Goal: Use online tool/utility: Utilize a website feature to perform a specific function

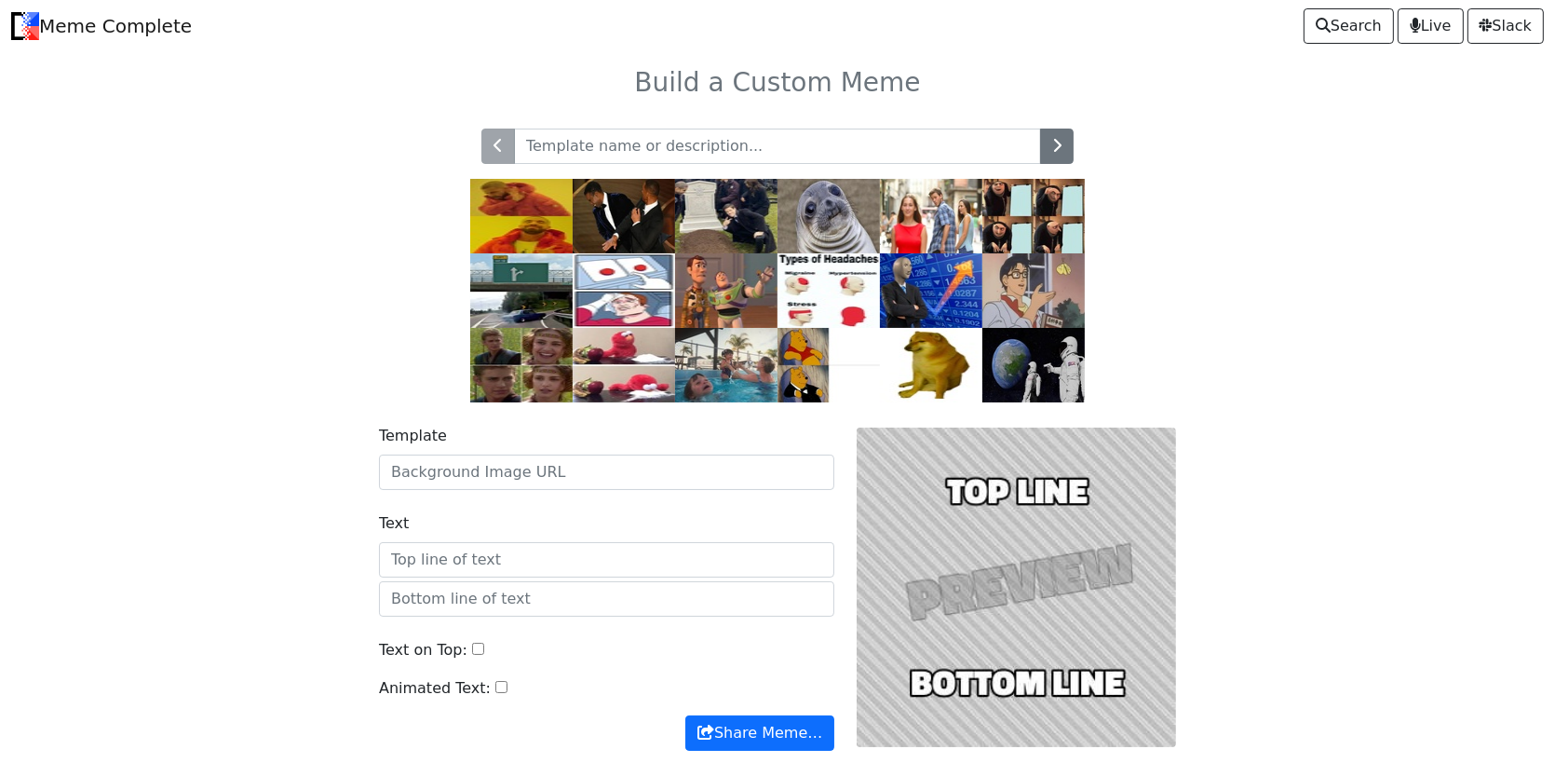
click at [630, 216] on img at bounding box center [624, 216] width 102 height 74
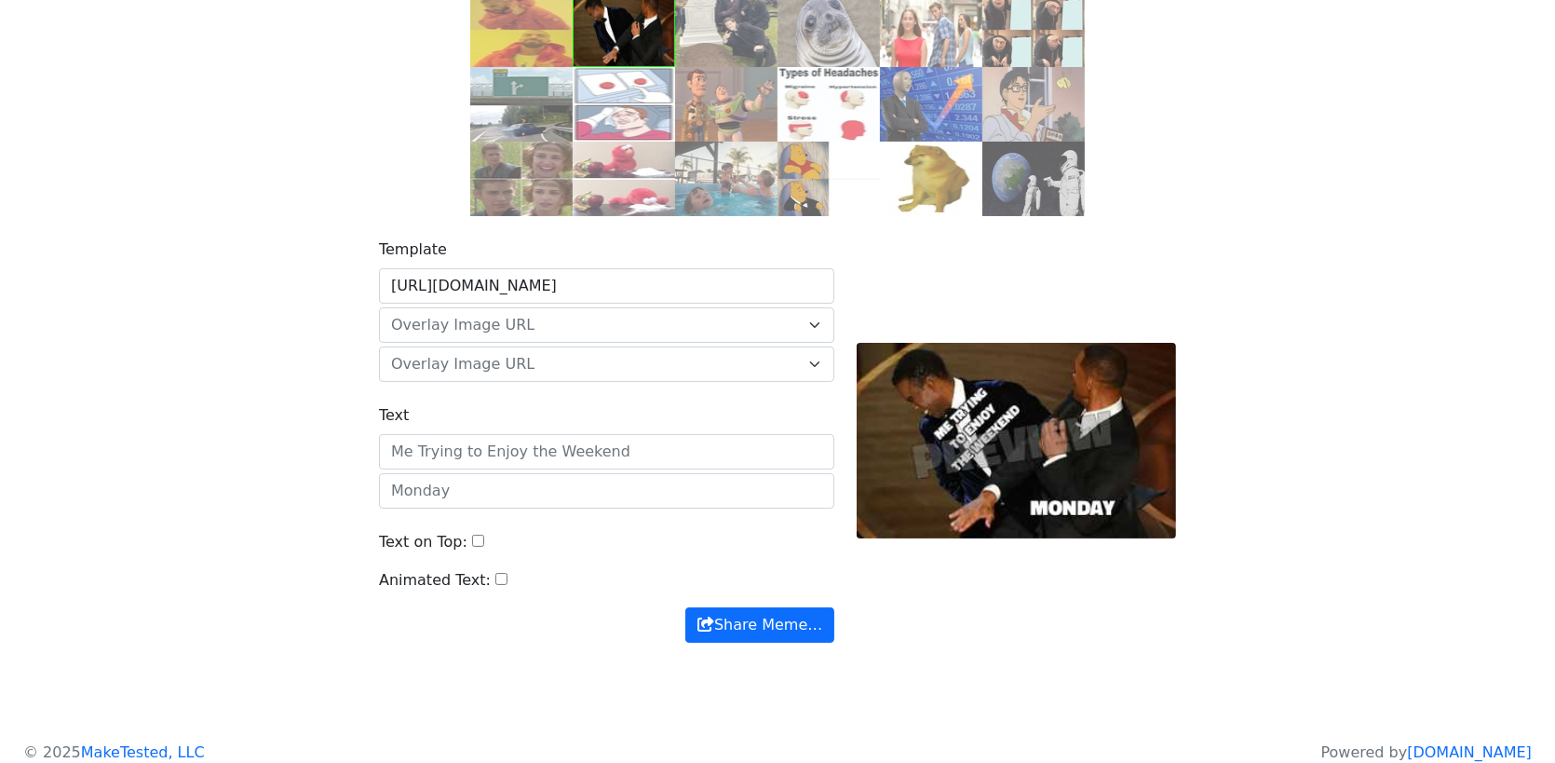
scroll to position [202, 0]
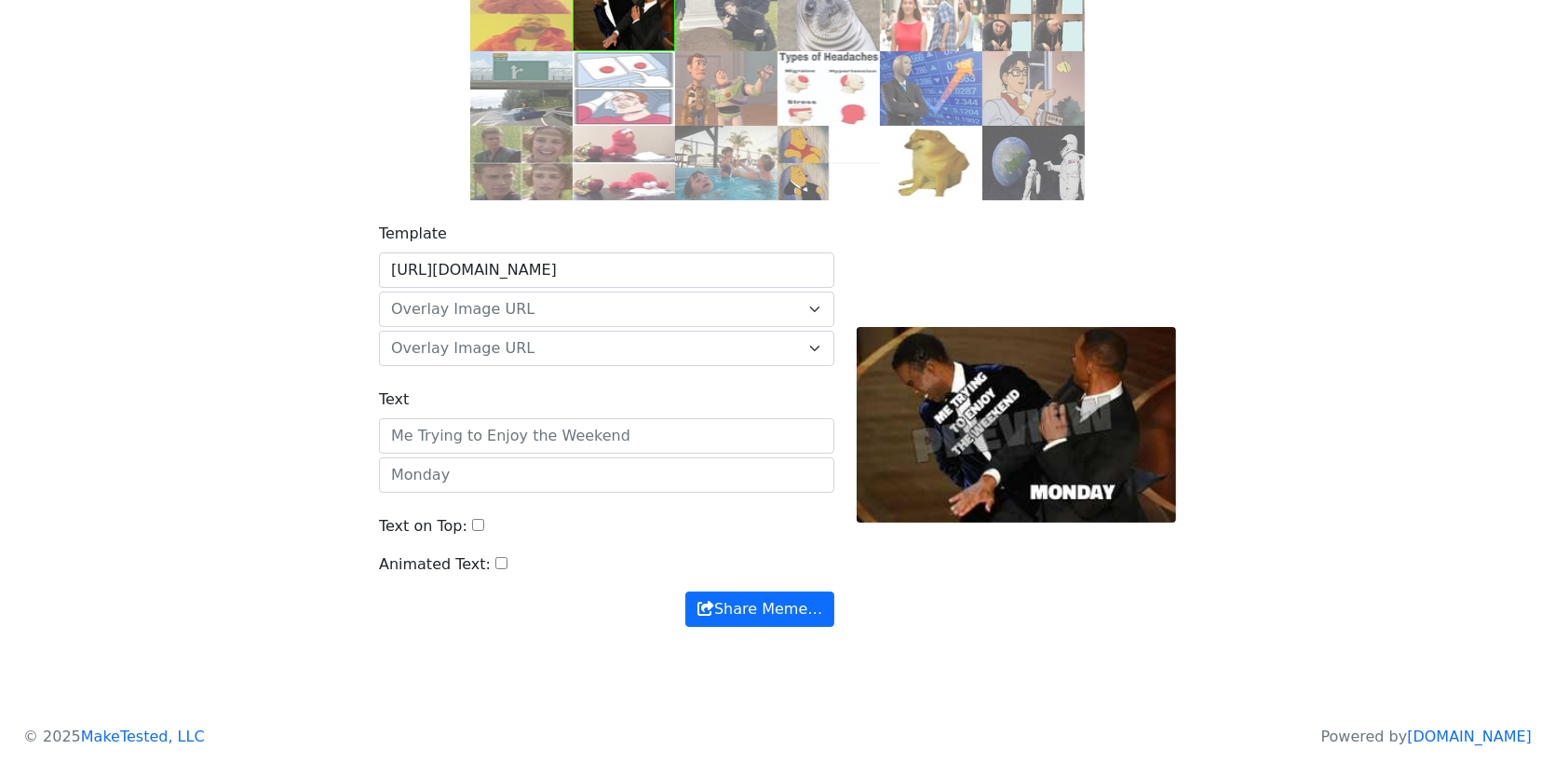
click at [598, 305] on span "Overlay Image URL" at bounding box center [595, 309] width 409 height 22
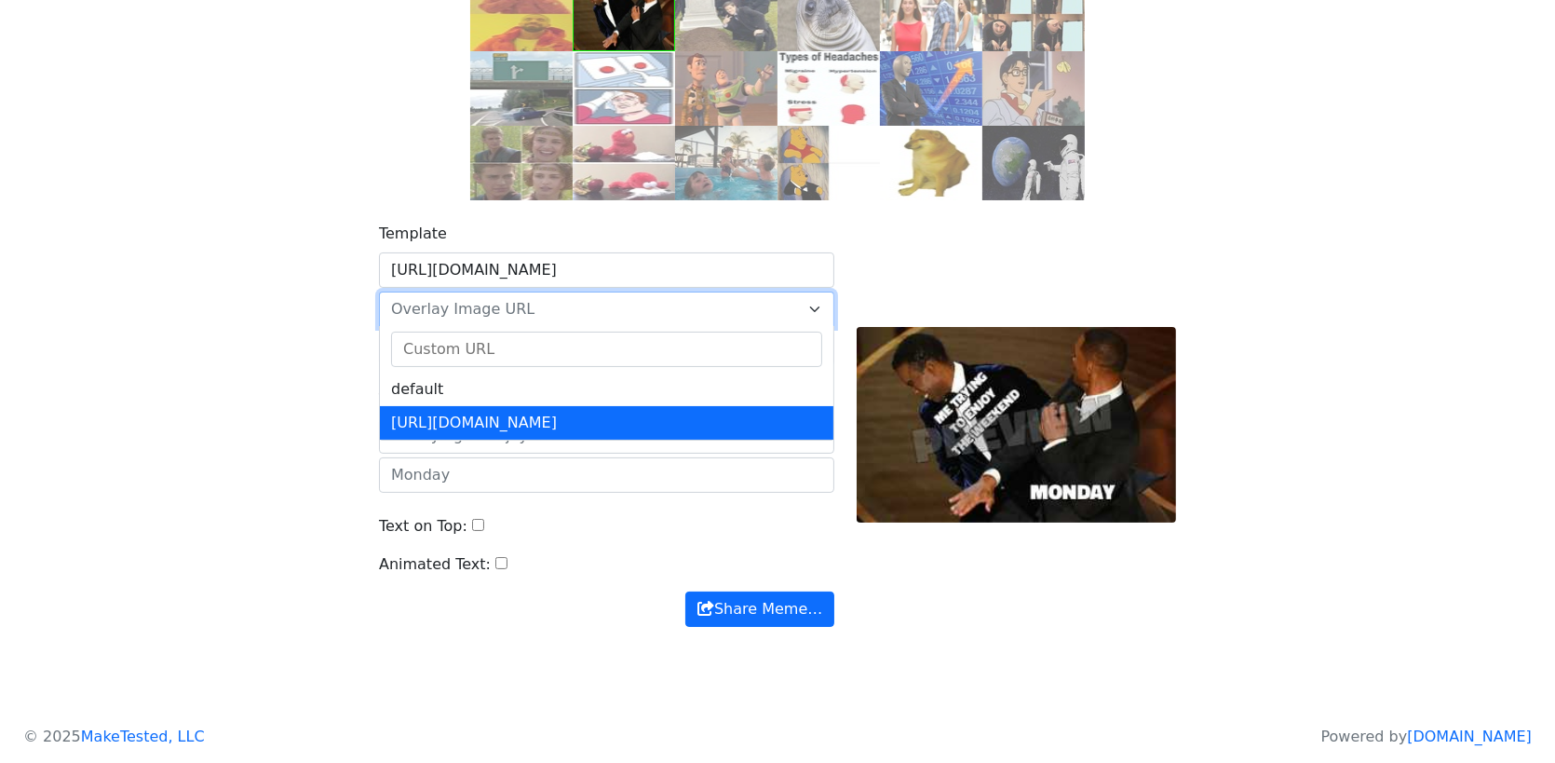
click at [322, 482] on div "Template https://api.memegen.link/images/slap.jpg default https://memecomplete.…" at bounding box center [777, 435] width 1229 height 471
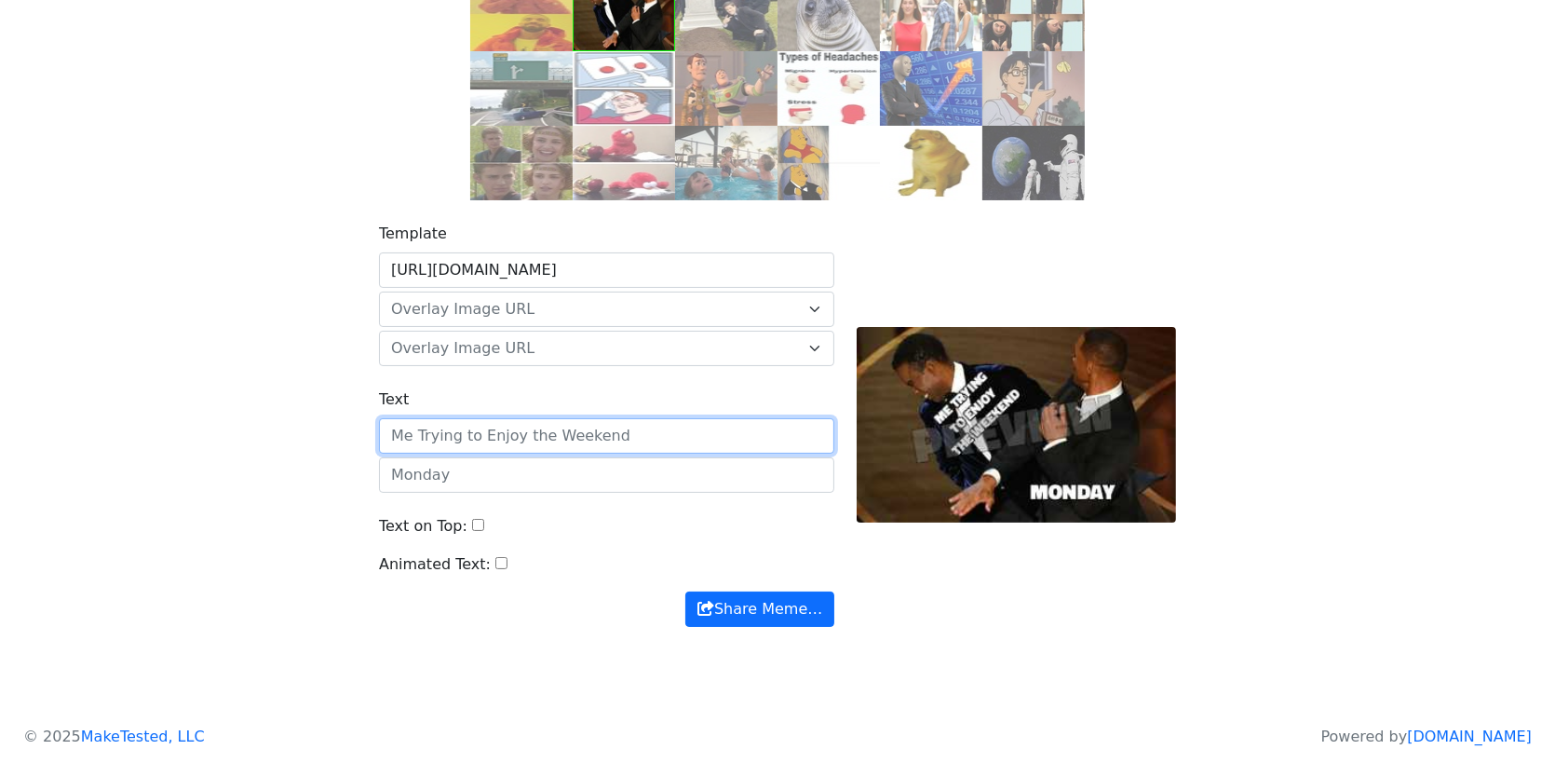
drag, startPoint x: 618, startPoint y: 427, endPoint x: 580, endPoint y: 429, distance: 38.2
click at [580, 429] on input "Text" at bounding box center [606, 435] width 455 height 35
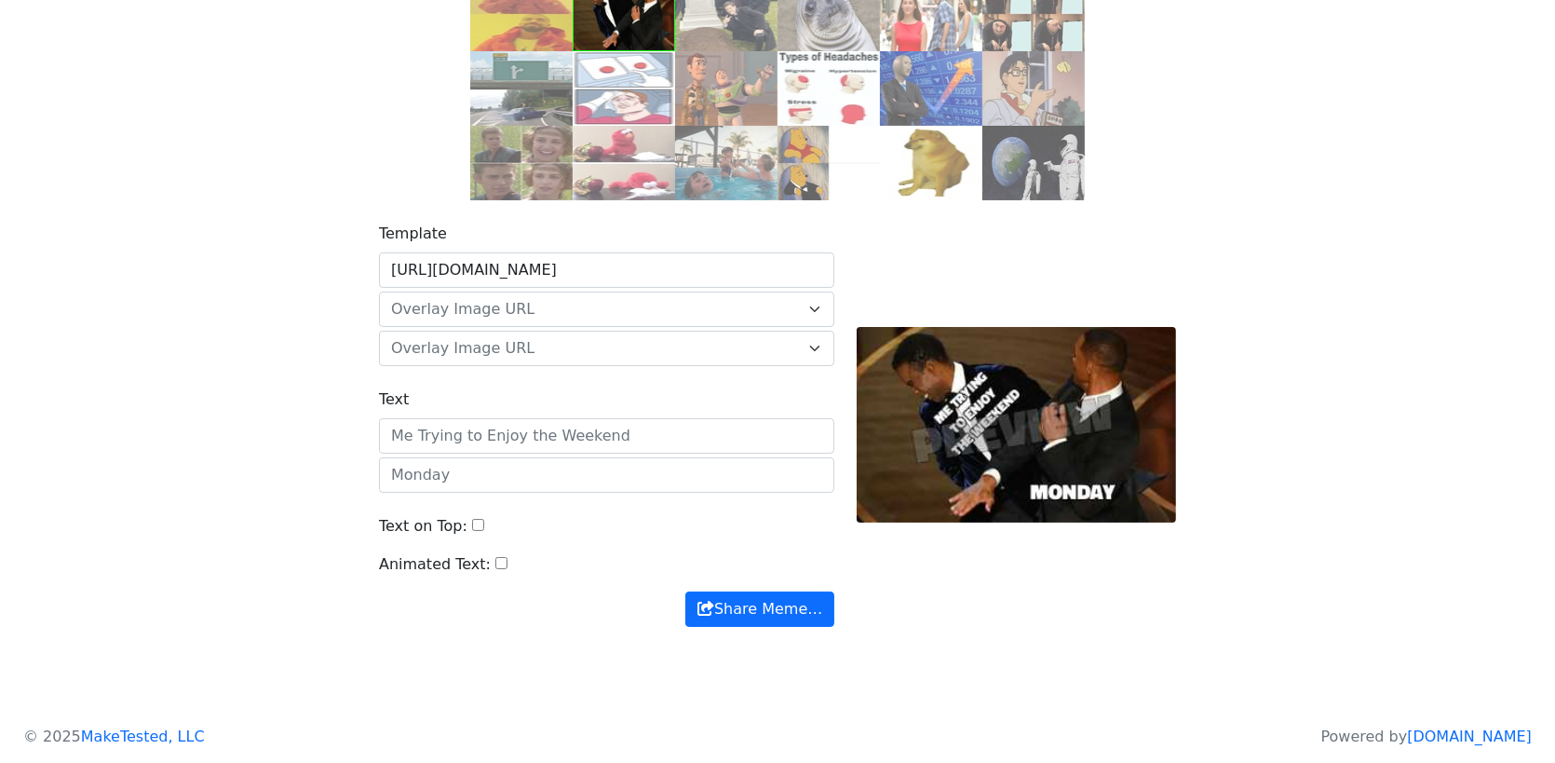
click at [472, 524] on input "Text on Top:" at bounding box center [478, 525] width 12 height 12
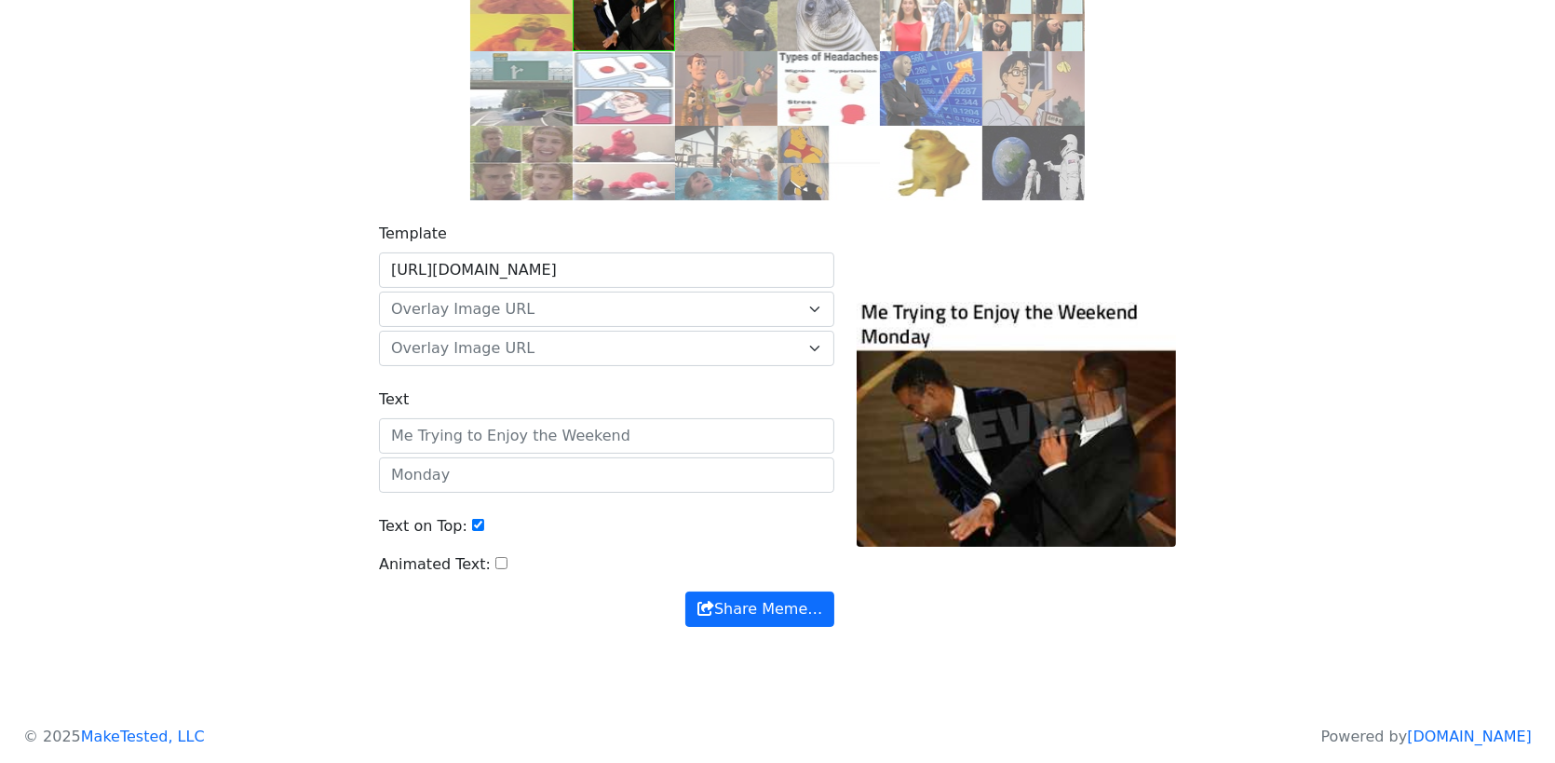
click at [472, 524] on input "Text on Top:" at bounding box center [478, 525] width 12 height 12
checkbox input "false"
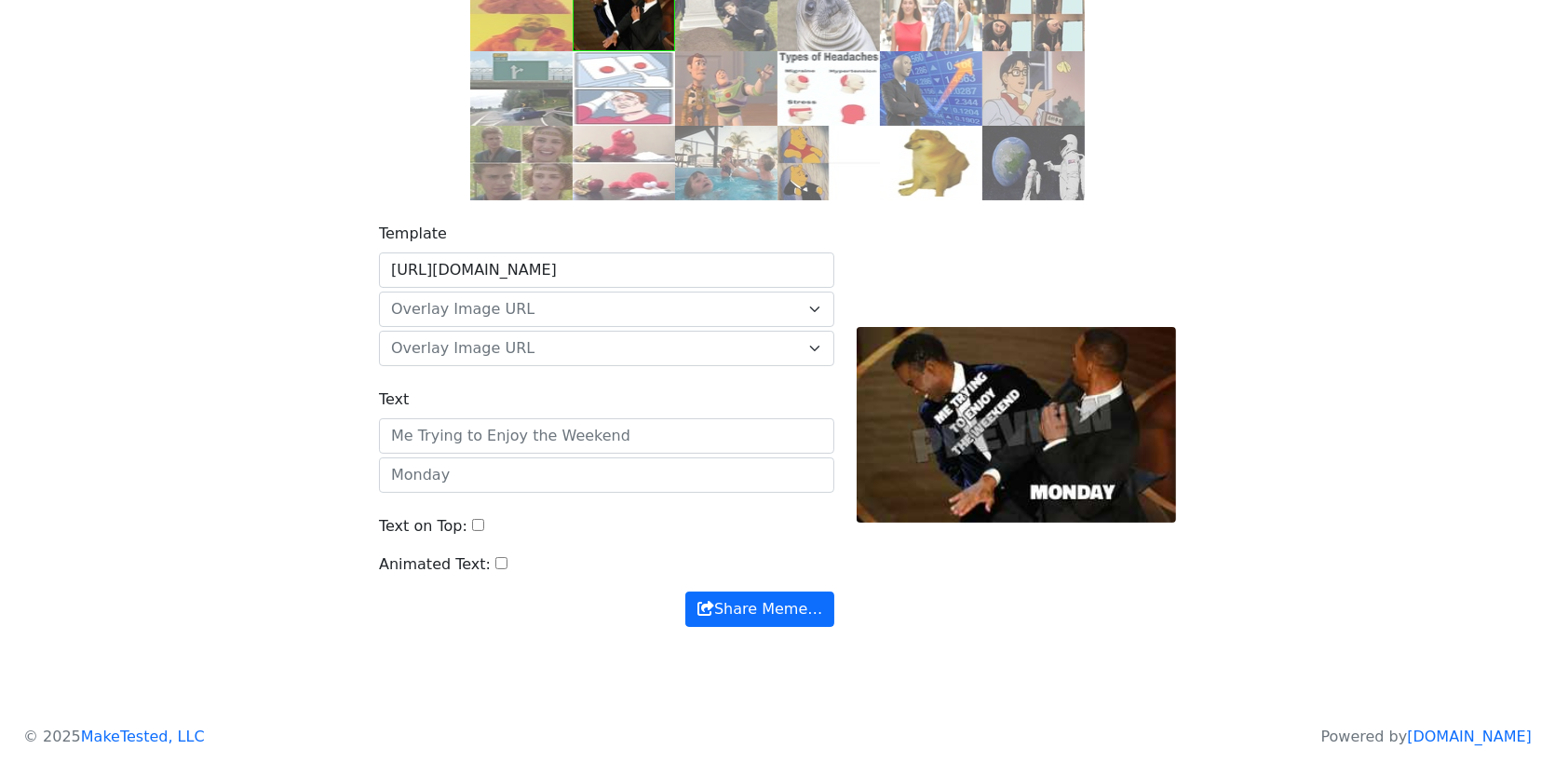
click at [495, 564] on input "Animated Text:" at bounding box center [501, 563] width 12 height 12
click at [495, 563] on input "Animated Text:" at bounding box center [501, 563] width 12 height 12
checkbox input "false"
